Goal: Use online tool/utility: Utilize a website feature to perform a specific function

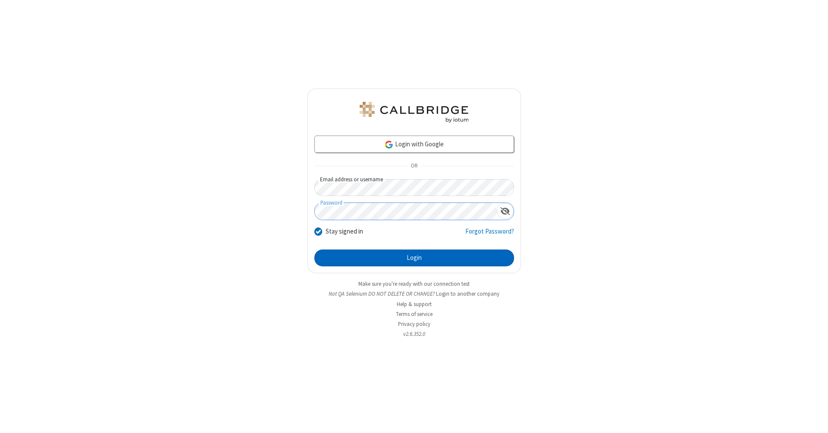
click at [414, 258] on button "Login" at bounding box center [415, 257] width 200 height 17
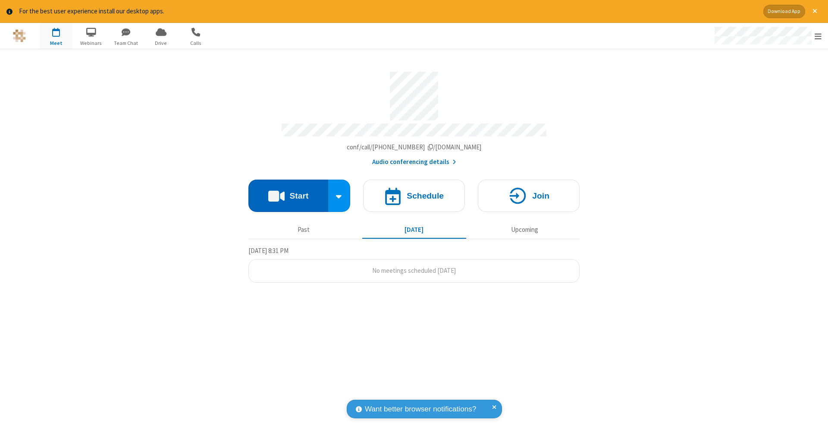
click at [288, 191] on button "Start" at bounding box center [289, 195] width 80 height 32
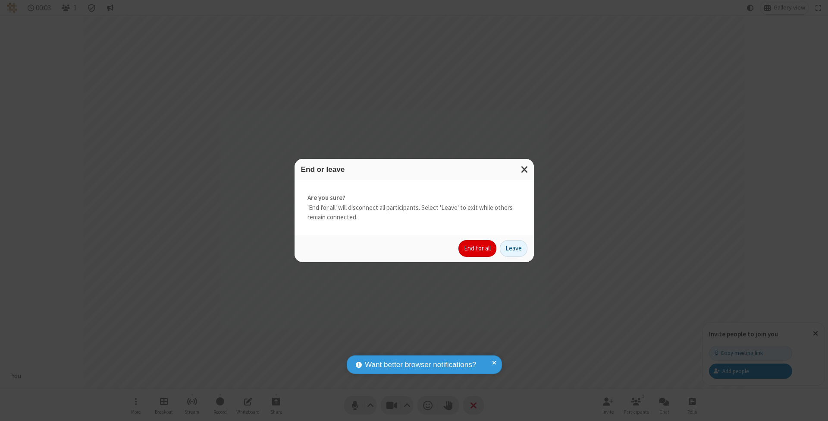
click at [478, 248] on button "End for all" at bounding box center [478, 248] width 38 height 17
